Goal: Task Accomplishment & Management: Use online tool/utility

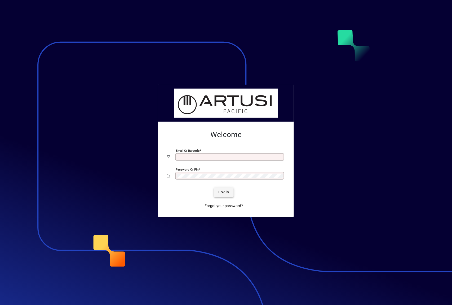
type input "**********"
click at [224, 191] on span "Login" at bounding box center [223, 192] width 11 height 6
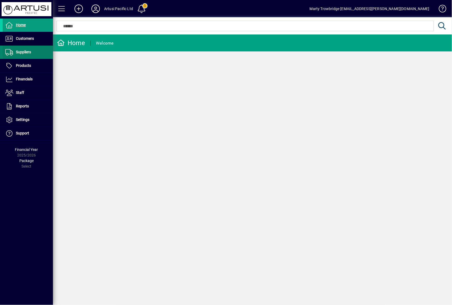
click at [24, 54] on span "Suppliers" at bounding box center [17, 52] width 28 height 6
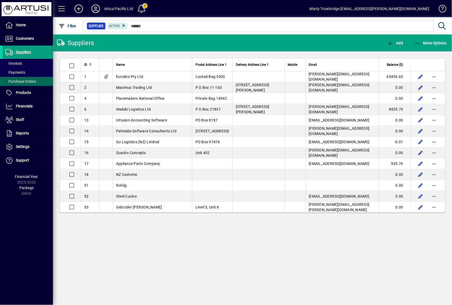
click at [32, 82] on span "Purchase Orders" at bounding box center [20, 81] width 31 height 4
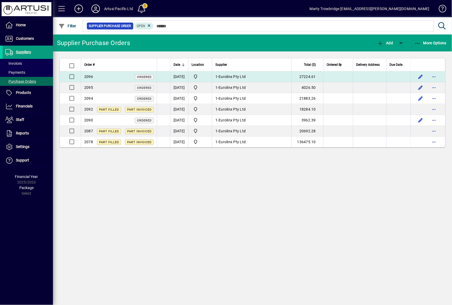
click at [169, 76] on td at bounding box center [163, 76] width 13 height 11
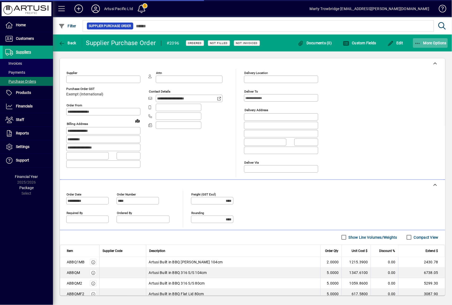
type input "**********"
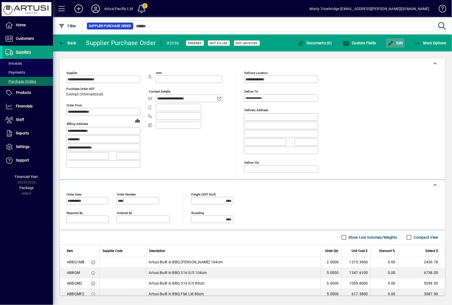
click at [397, 41] on span "Edit" at bounding box center [396, 43] width 16 height 4
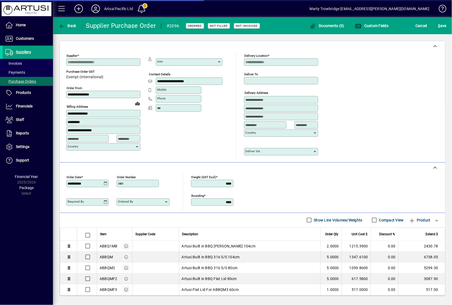
scroll to position [97, 0]
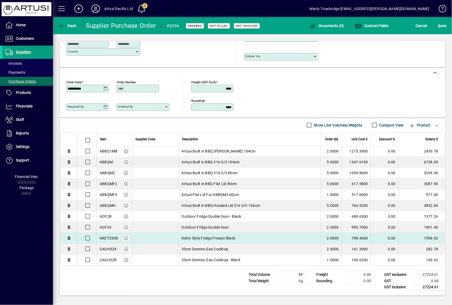
click at [151, 236] on td at bounding box center [155, 238] width 47 height 11
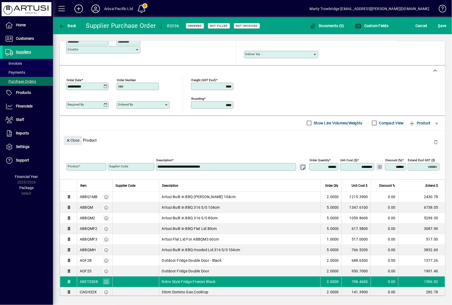
type input "********"
click at [433, 140] on span "button" at bounding box center [436, 142] width 13 height 13
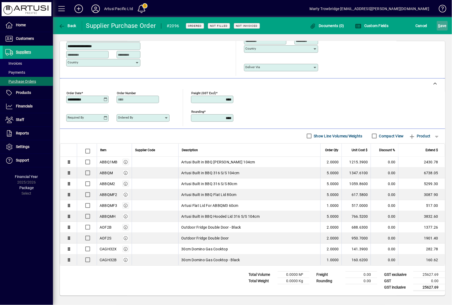
click at [445, 28] on span "S ave" at bounding box center [442, 25] width 8 height 8
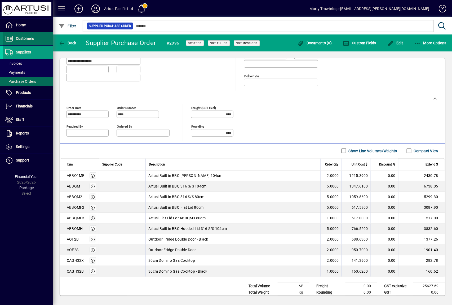
click at [29, 37] on span "Customers" at bounding box center [25, 38] width 18 height 4
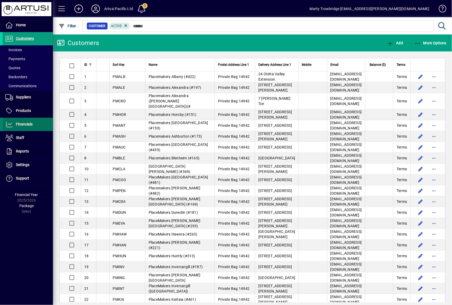
click at [27, 124] on span "Financials" at bounding box center [24, 124] width 17 height 4
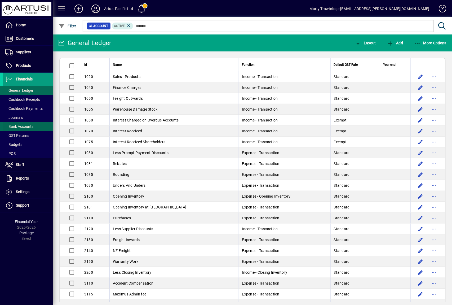
click at [32, 126] on span "Bank Accounts" at bounding box center [19, 126] width 28 height 4
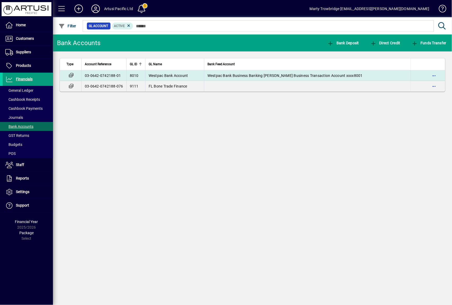
click at [231, 74] on span "Westpac Bank Business Banking [PERSON_NAME] Business Transaction Account xxxx80…" at bounding box center [285, 75] width 155 height 4
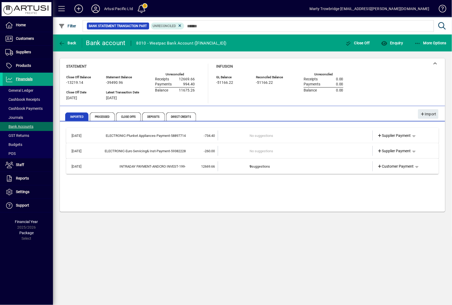
click at [279, 134] on td "No suggestions" at bounding box center [296, 135] width 92 height 10
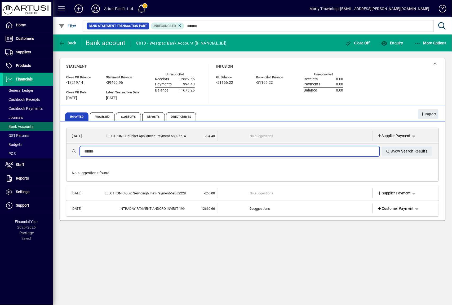
click at [197, 154] on input "text" at bounding box center [229, 151] width 291 height 6
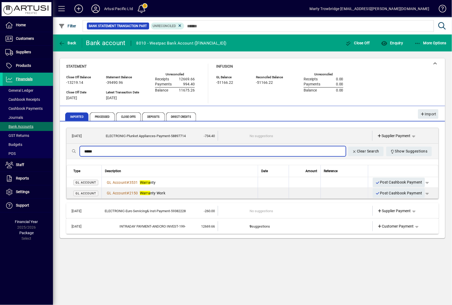
type input "*****"
click at [91, 167] on th "Type" at bounding box center [84, 171] width 35 height 12
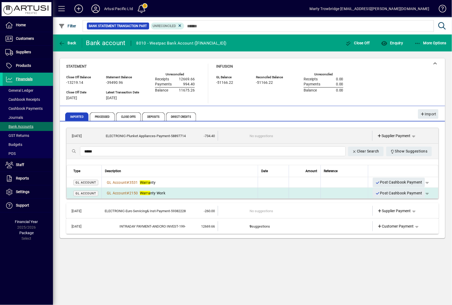
click at [158, 191] on span "Warra nty Work" at bounding box center [152, 193] width 25 height 4
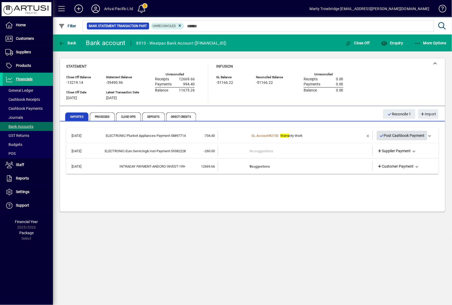
click at [402, 136] on span "Post Cashbook Payment" at bounding box center [403, 135] width 46 height 9
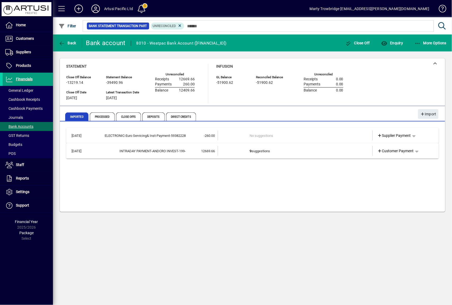
click at [265, 135] on td "No suggestions" at bounding box center [296, 135] width 92 height 10
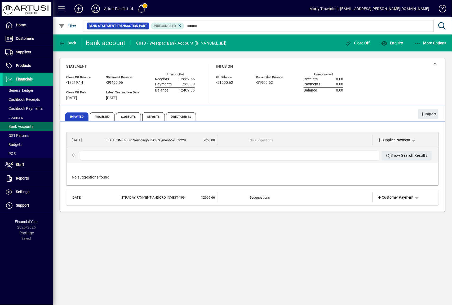
click at [200, 157] on input "text" at bounding box center [229, 155] width 291 height 6
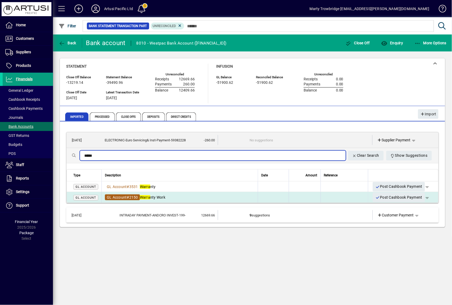
type input "*****"
click at [107, 196] on span "GL Account" at bounding box center [117, 197] width 20 height 4
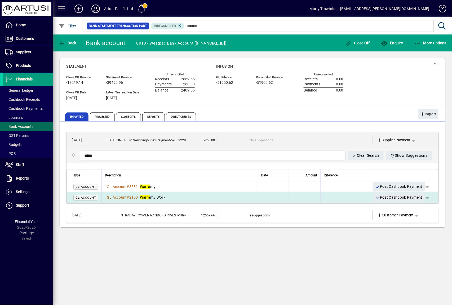
click at [201, 197] on div "GL Account # 2150 Warra nty Work" at bounding box center [180, 197] width 150 height 5
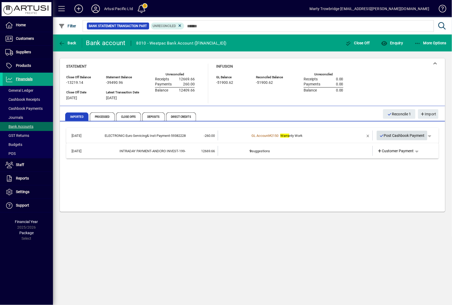
click at [393, 134] on span "Post Cashbook Payment" at bounding box center [403, 135] width 46 height 9
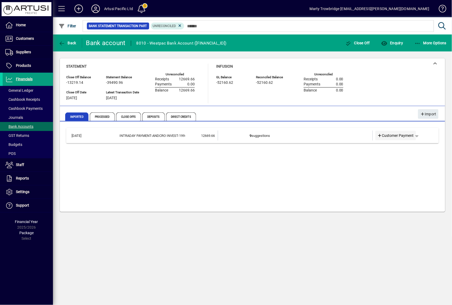
click at [389, 136] on span "Customer Payment" at bounding box center [396, 136] width 37 height 6
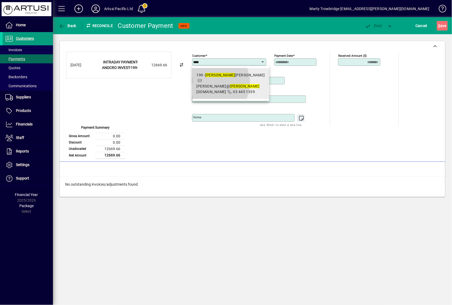
click at [211, 83] on span "199 - [PERSON_NAME] [PERSON_NAME]@ [PERSON_NAME][DOMAIN_NAME] 03 445 1339" at bounding box center [231, 83] width 69 height 22
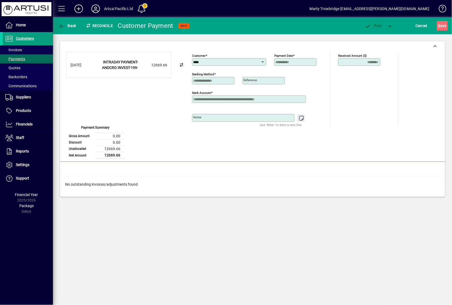
type input "**********"
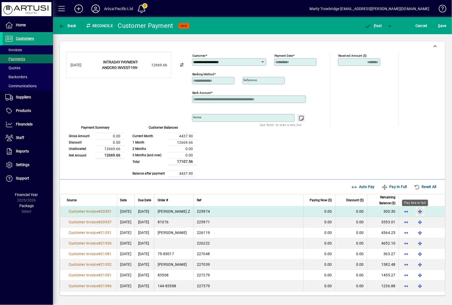
click at [415, 210] on span "button" at bounding box center [420, 211] width 13 height 13
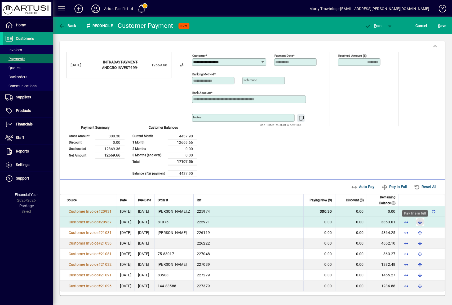
click at [415, 220] on span "button" at bounding box center [420, 221] width 13 height 13
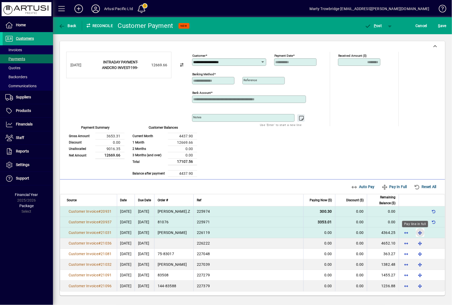
click at [416, 230] on span "button" at bounding box center [420, 232] width 13 height 13
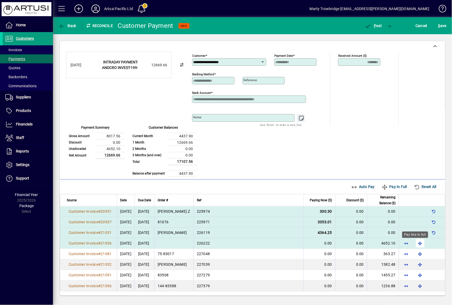
click at [417, 240] on span "button" at bounding box center [420, 243] width 13 height 13
click at [378, 26] on span "P ost" at bounding box center [373, 26] width 17 height 4
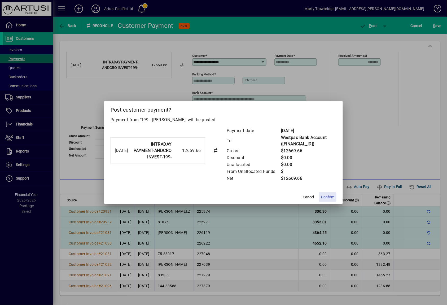
click at [328, 193] on span at bounding box center [327, 197] width 17 height 13
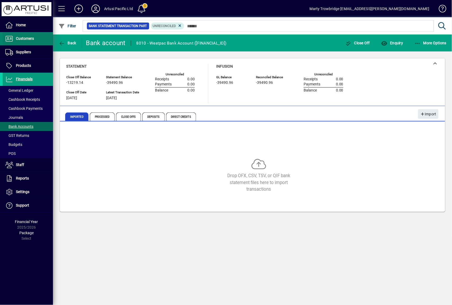
click at [27, 36] on span "Customers" at bounding box center [18, 39] width 31 height 6
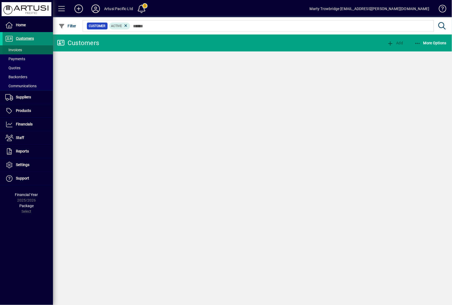
click at [17, 49] on span "Invoices" at bounding box center [13, 50] width 17 height 4
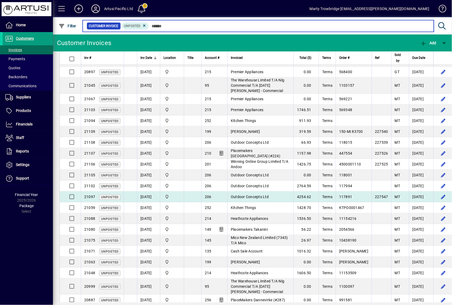
scroll to position [60, 0]
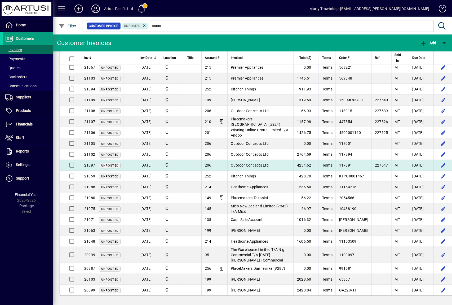
click at [261, 165] on span "Outdoor Concepts Ltd" at bounding box center [250, 165] width 38 height 4
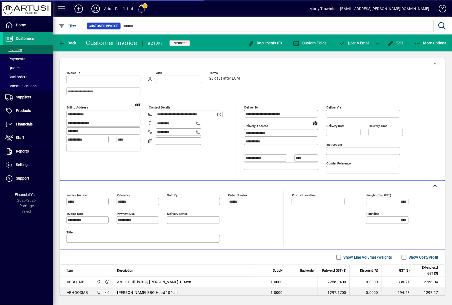
type input "**********"
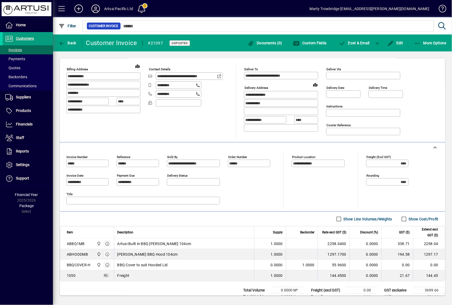
scroll to position [54, 0]
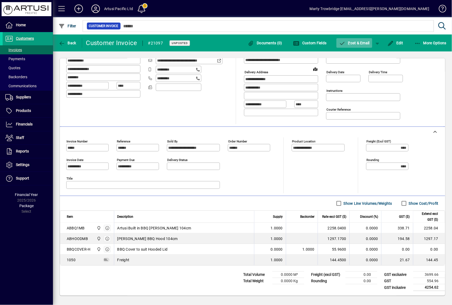
click at [356, 39] on span "button" at bounding box center [355, 43] width 36 height 13
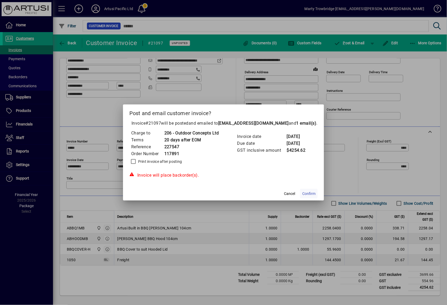
click at [313, 192] on span "Confirm" at bounding box center [308, 194] width 13 height 6
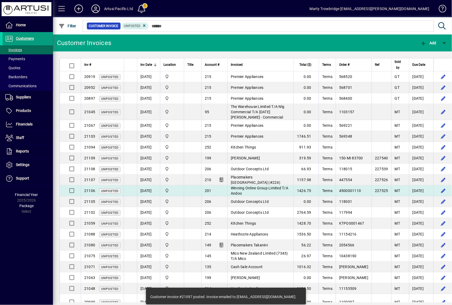
click at [287, 191] on span "Winning Online Group Limited T/A Andoo" at bounding box center [260, 191] width 58 height 10
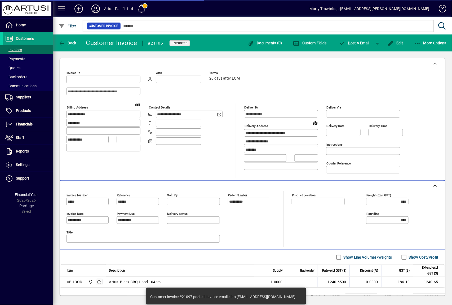
type input "**********"
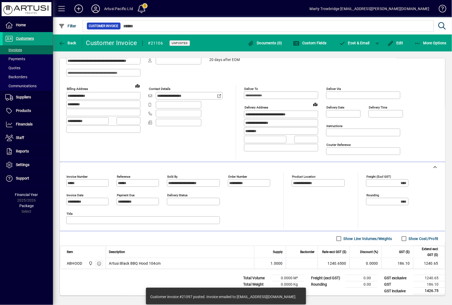
scroll to position [23, 0]
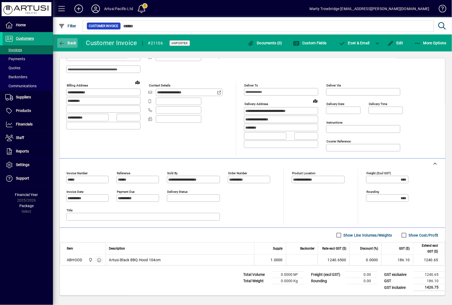
click at [66, 47] on span "button" at bounding box center [67, 43] width 20 height 13
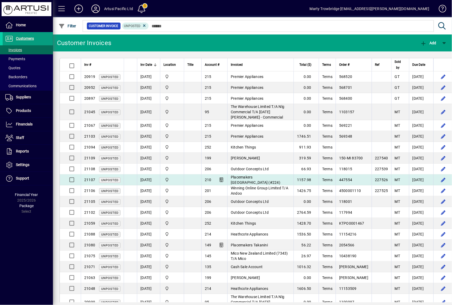
click at [199, 178] on td at bounding box center [192, 179] width 17 height 11
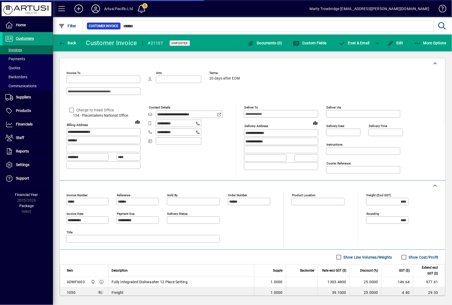
type input "**********"
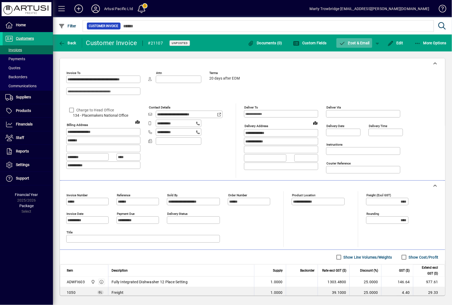
click at [360, 43] on span "P ost & Email" at bounding box center [354, 43] width 31 height 4
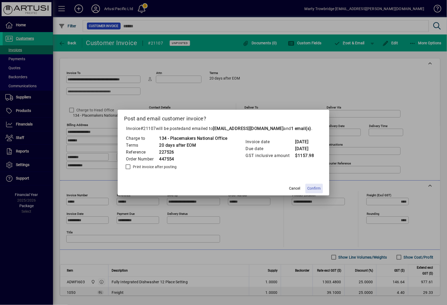
click at [320, 184] on span at bounding box center [313, 188] width 17 height 13
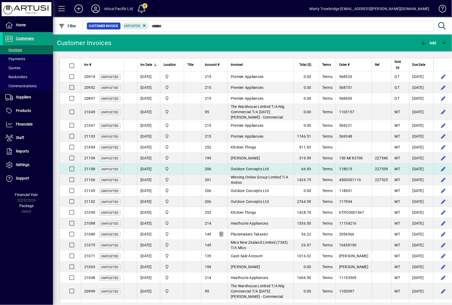
click at [294, 170] on td "Outdoor Concepts Ltd" at bounding box center [260, 169] width 66 height 11
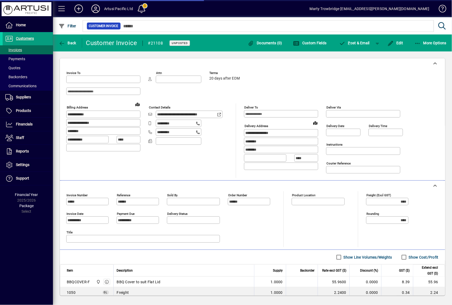
type input "**********"
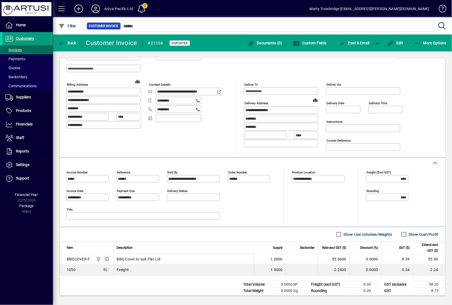
scroll to position [33, 0]
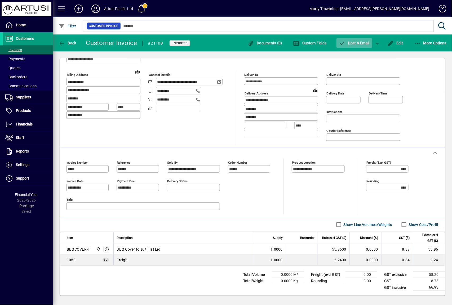
click at [358, 44] on span "P ost & Email" at bounding box center [354, 43] width 31 height 4
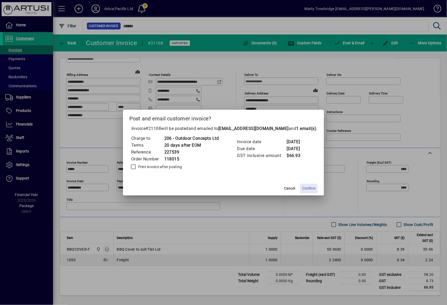
click at [312, 189] on span "Confirm" at bounding box center [308, 189] width 13 height 6
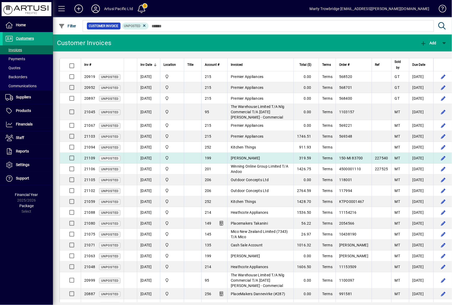
click at [272, 156] on td "[PERSON_NAME]" at bounding box center [260, 158] width 66 height 11
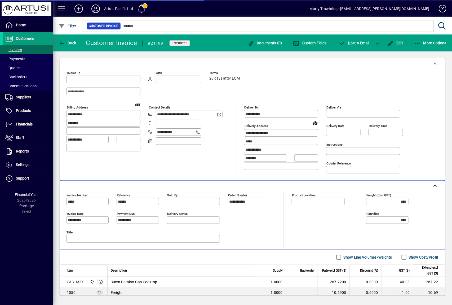
type input "**********"
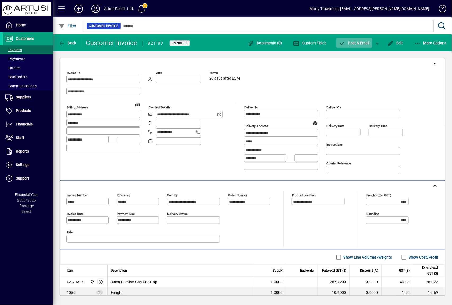
click at [360, 45] on span "button" at bounding box center [355, 43] width 36 height 13
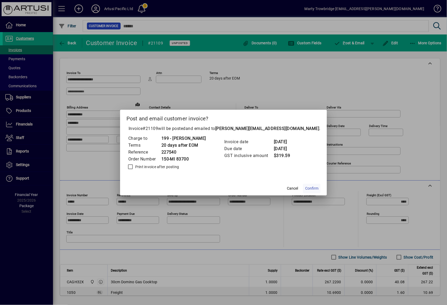
click at [305, 188] on span "Confirm" at bounding box center [311, 189] width 13 height 6
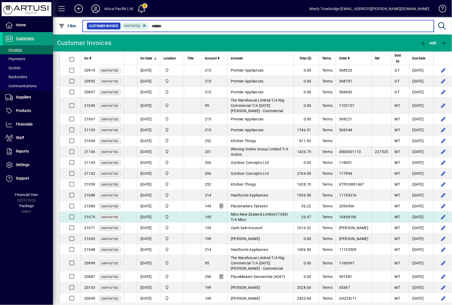
scroll to position [16, 0]
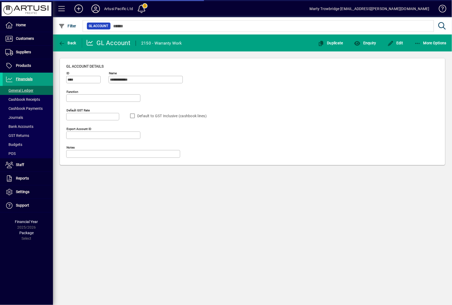
type input "**********"
